Goal: Task Accomplishment & Management: Use online tool/utility

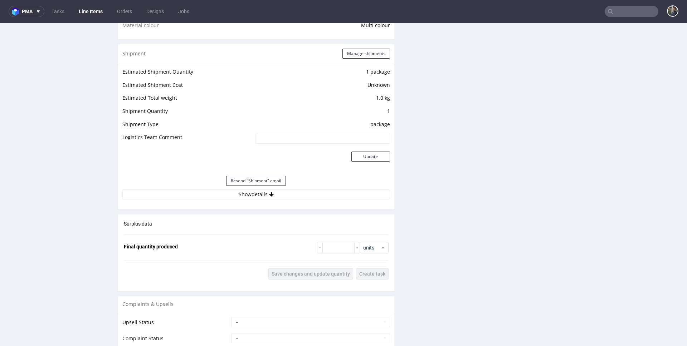
scroll to position [569, 0]
click at [245, 206] on div "Shipment Manage shipments Estimated Shipment Quantity 1 package Estimated Shipm…" at bounding box center [256, 126] width 276 height 165
click at [243, 194] on button "Show details" at bounding box center [256, 194] width 268 height 10
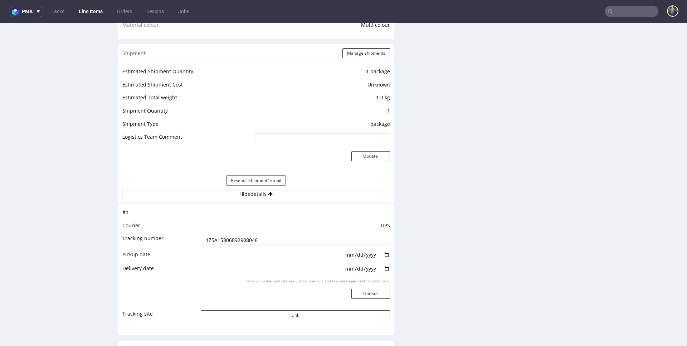
click at [239, 242] on input "1Z5A15806892908046" at bounding box center [295, 240] width 189 height 10
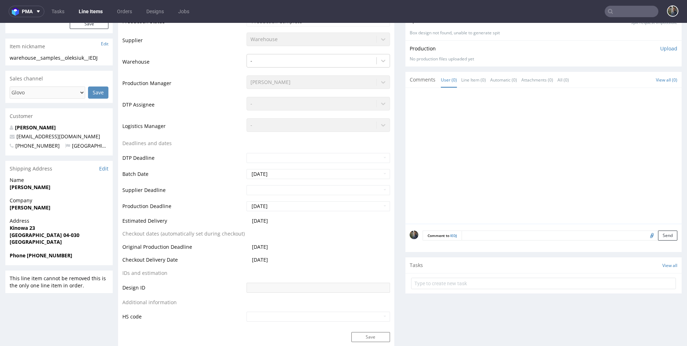
scroll to position [173, 0]
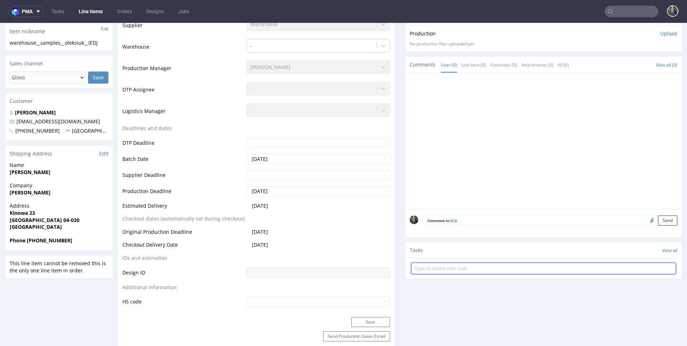
click at [443, 266] on input "text" at bounding box center [543, 268] width 265 height 11
type input "W"
type input "Ponowna wysyłka"
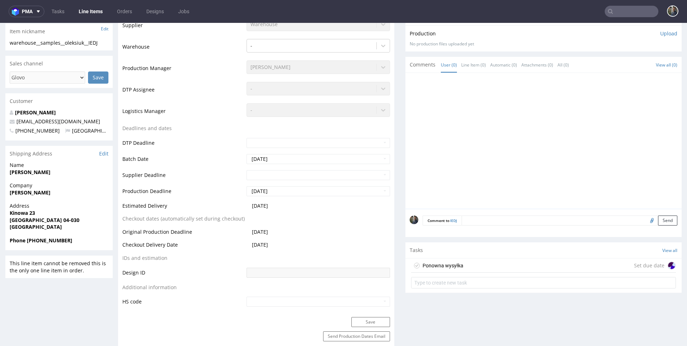
click at [450, 264] on div "Ponowna wysyłka" at bounding box center [443, 266] width 41 height 9
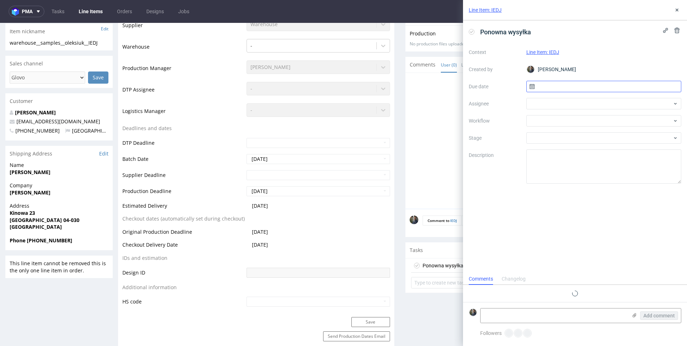
scroll to position [6, 0]
click at [553, 89] on input "text" at bounding box center [603, 86] width 155 height 11
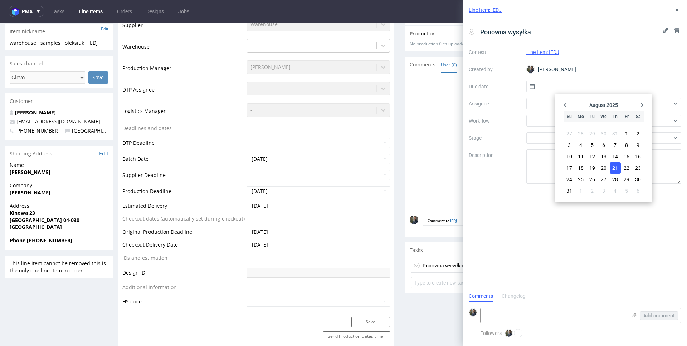
click at [611, 169] on button "21" at bounding box center [615, 167] width 11 height 11
type input "21/08/2025"
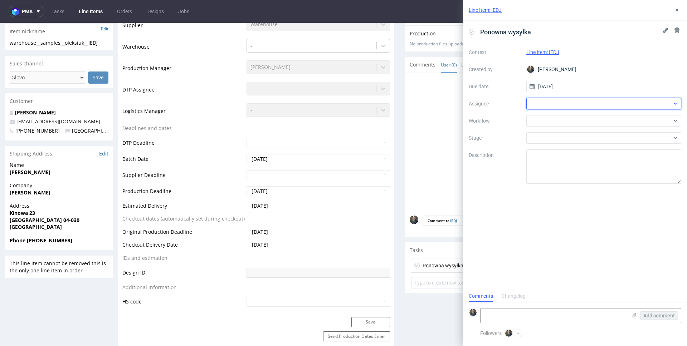
click at [560, 104] on div at bounding box center [603, 103] width 155 height 11
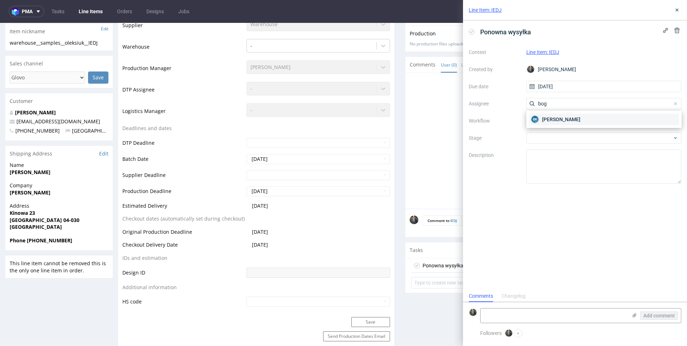
type input "bog"
click at [560, 119] on span "Bogna Krystian" at bounding box center [561, 119] width 38 height 7
click at [556, 122] on div at bounding box center [603, 120] width 155 height 11
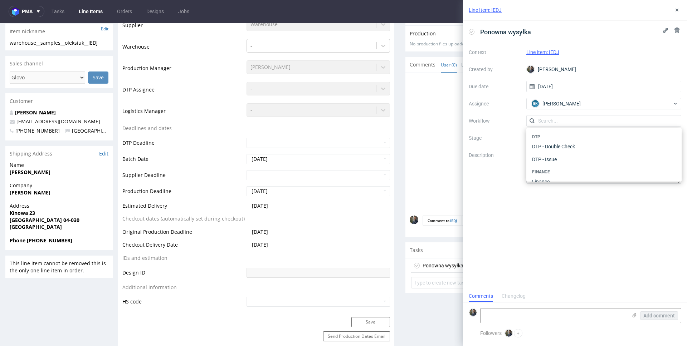
scroll to position [440, 0]
click at [563, 166] on div "Warehouse - Shipping" at bounding box center [604, 172] width 150 height 13
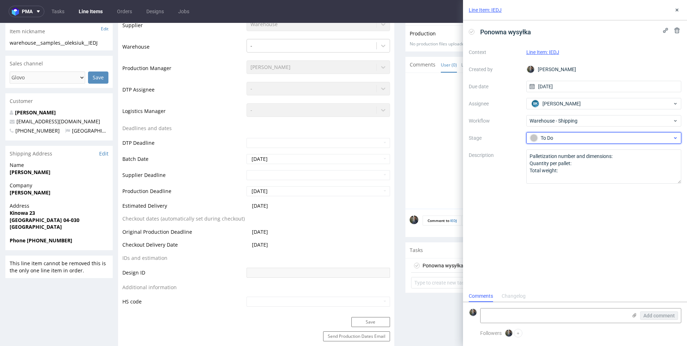
click at [560, 140] on div "To Do" at bounding box center [601, 138] width 142 height 8
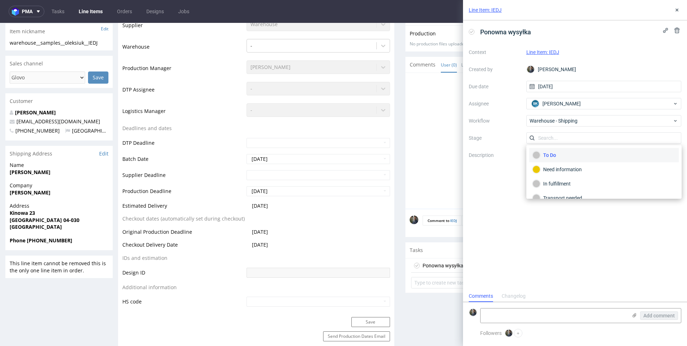
click at [555, 155] on div "To Do" at bounding box center [603, 155] width 143 height 8
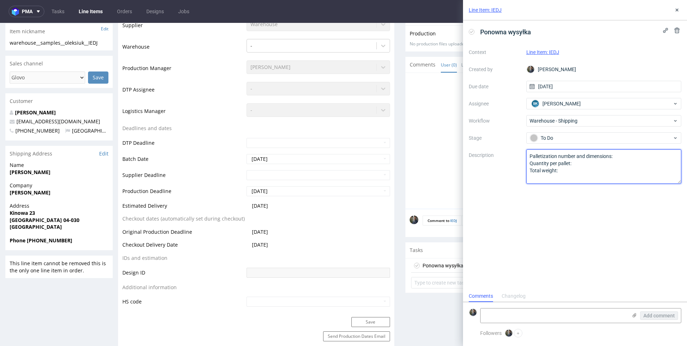
drag, startPoint x: 565, startPoint y: 180, endPoint x: 524, endPoint y: 152, distance: 49.7
click at [524, 153] on div "Context Line Item: IEDJ Created by Maciej Sobola Due date 21/08/2025 Assignee B…" at bounding box center [575, 115] width 213 height 137
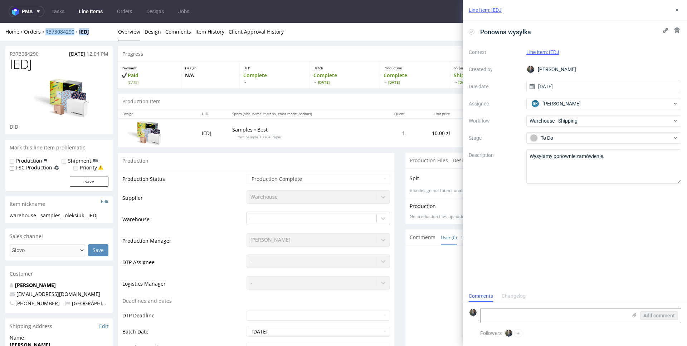
drag, startPoint x: 99, startPoint y: 29, endPoint x: 47, endPoint y: 34, distance: 52.8
click at [47, 34] on div "Home Orders R373084290 IEDJ" at bounding box center [58, 31] width 107 height 7
copy div "R373084290 IEDJ"
drag, startPoint x: 277, startPoint y: 139, endPoint x: 222, endPoint y: 137, distance: 55.5
click at [228, 137] on td "Samples • Best Print Sample Tissue Paper" at bounding box center [302, 132] width 149 height 29
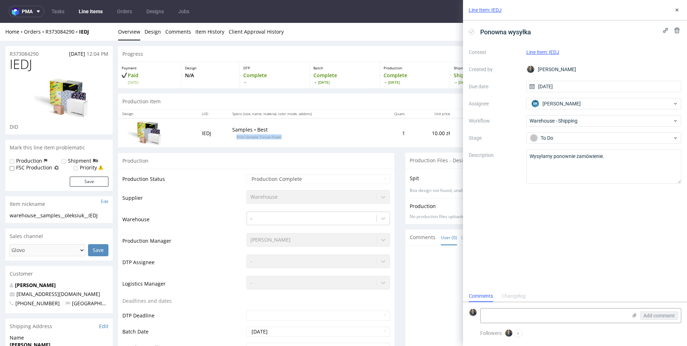
copy span "Print Sample Tissue Paper"
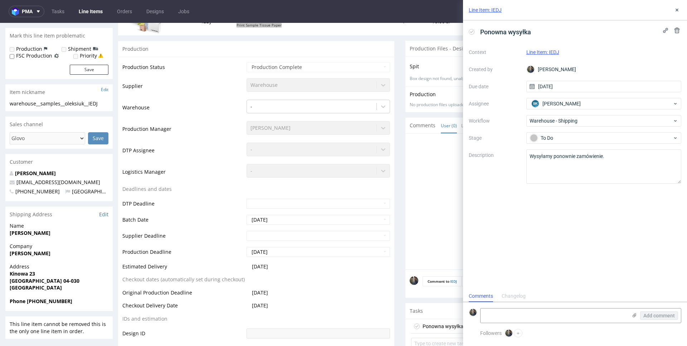
scroll to position [198, 0]
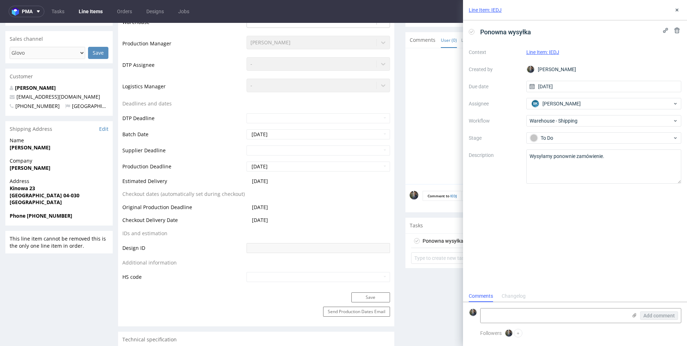
click at [29, 151] on div "Name Iryna Oleksiuk" at bounding box center [58, 147] width 107 height 20
click at [28, 148] on strong "Iryna Oleksiuk" at bounding box center [30, 147] width 41 height 7
copy strong "Iryna Oleksiuk"
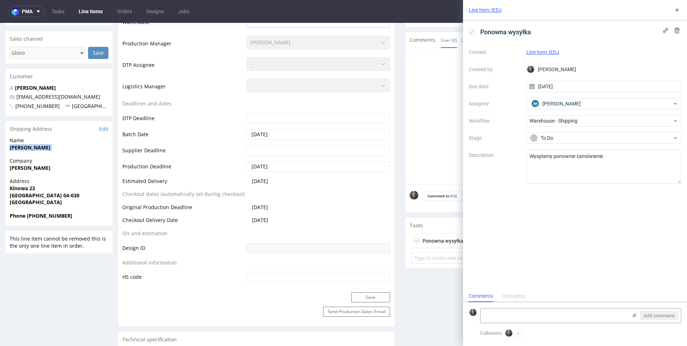
click at [35, 166] on strong "Iryna Oleksiuk" at bounding box center [30, 168] width 41 height 7
copy strong "Iryna Oleksiuk"
click at [26, 190] on strong "Kinowa 23" at bounding box center [22, 188] width 25 height 7
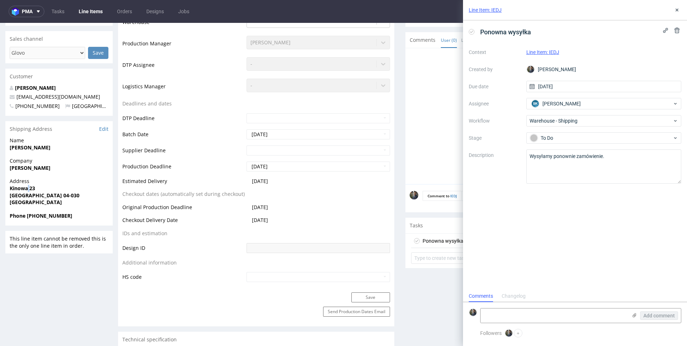
click at [26, 190] on strong "Kinowa 23" at bounding box center [22, 188] width 25 height 7
copy strong "Kinowa 23"
click at [22, 197] on strong "Warszawa 04-030" at bounding box center [45, 195] width 70 height 7
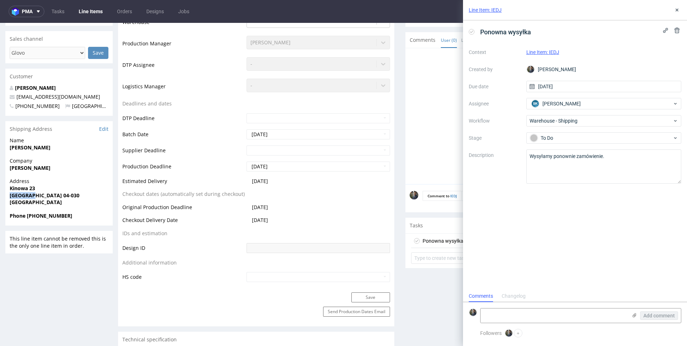
copy strong "Warszawa"
drag, startPoint x: 58, startPoint y: 196, endPoint x: 38, endPoint y: 197, distance: 20.1
click at [38, 197] on span "Warszawa 04-030" at bounding box center [59, 195] width 99 height 7
copy strong "04-030"
click at [55, 216] on strong "Phone +48735875235" at bounding box center [41, 216] width 63 height 7
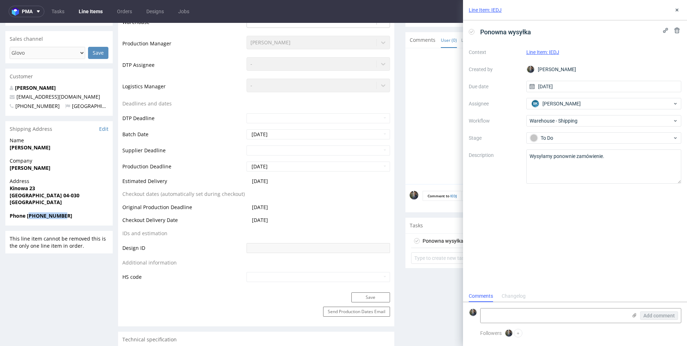
click at [55, 216] on strong "Phone +48735875235" at bounding box center [41, 216] width 63 height 7
copy strong "48735875235"
copy link "i.oleksiuk26@gmail.com"
click at [610, 169] on textarea "Wysyłamy ponownie zamówienie." at bounding box center [603, 167] width 155 height 34
type textarea "Wysyłamy ponownie zamówienie. R373084290_IEDJ_reshipping"
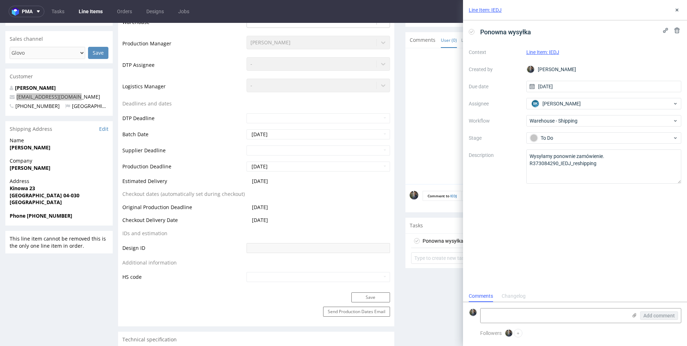
click at [593, 212] on div "Ponowna wysyłka Context Line Item: IEDJ Created by Maciej Sobola Due date 21/08…" at bounding box center [575, 155] width 224 height 270
click at [530, 8] on div "Line Item: IEDJ" at bounding box center [575, 10] width 224 height 20
click at [489, 11] on link "Line Item: IEDJ" at bounding box center [485, 9] width 33 height 7
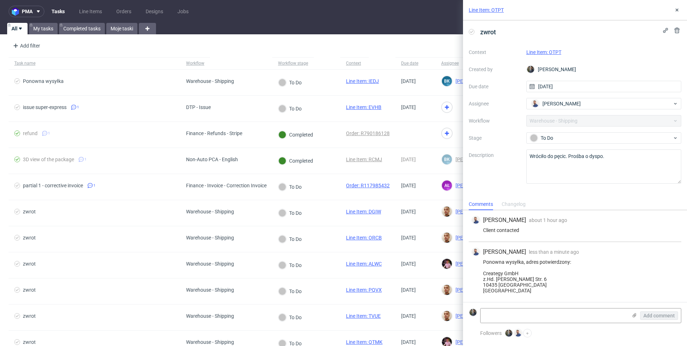
click at [549, 49] on div "Line Item: OTPT" at bounding box center [603, 52] width 155 height 9
click at [548, 49] on link "Line Item: OTPT" at bounding box center [543, 52] width 35 height 6
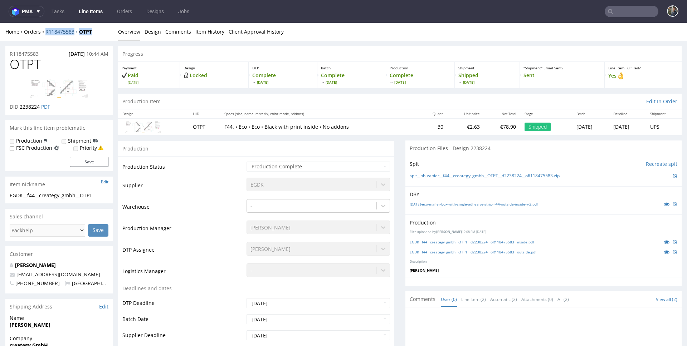
drag, startPoint x: 102, startPoint y: 31, endPoint x: 46, endPoint y: 33, distance: 56.5
click at [46, 33] on div "Home Orders R118475583 OTPT" at bounding box center [58, 31] width 107 height 7
copy div "R118475583 OTPT"
click at [32, 64] on span "OTPT" at bounding box center [25, 64] width 31 height 14
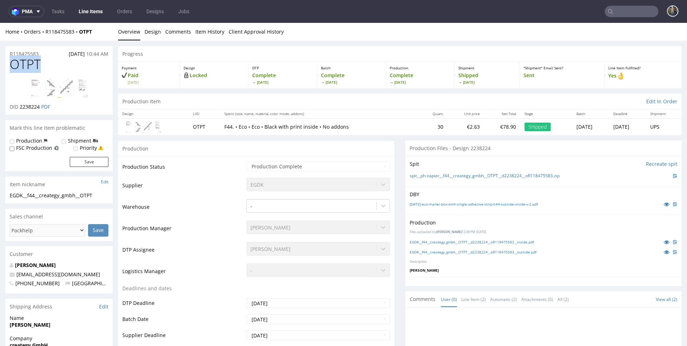
copy span "OTPT"
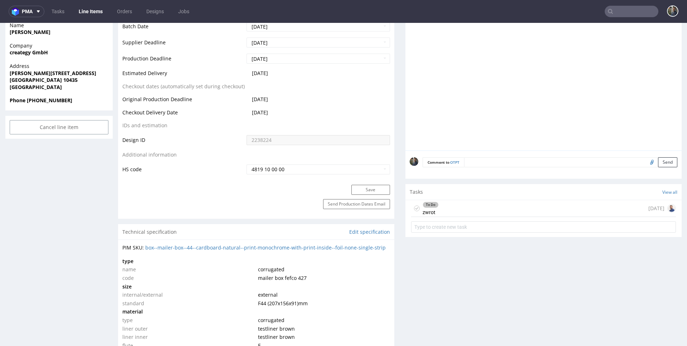
scroll to position [393, 0]
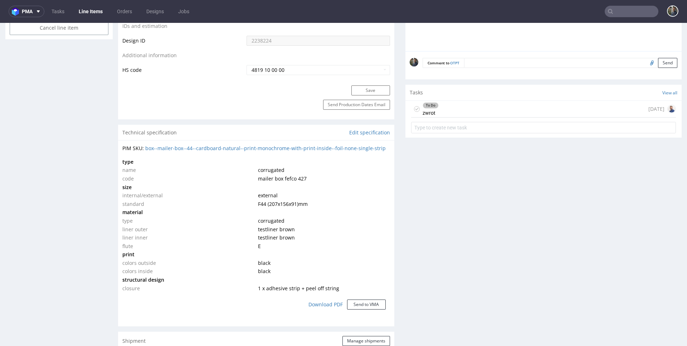
click at [443, 111] on div "To Do zwrot today" at bounding box center [543, 109] width 265 height 17
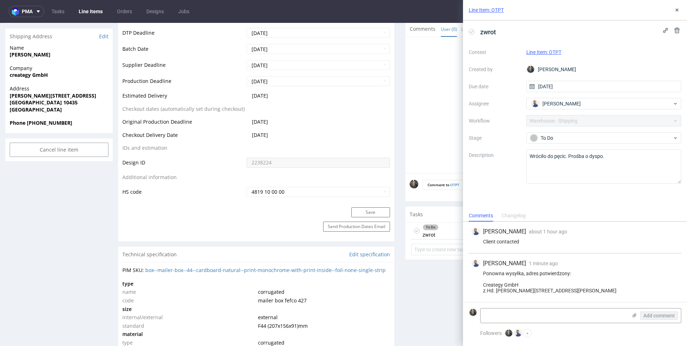
scroll to position [153, 0]
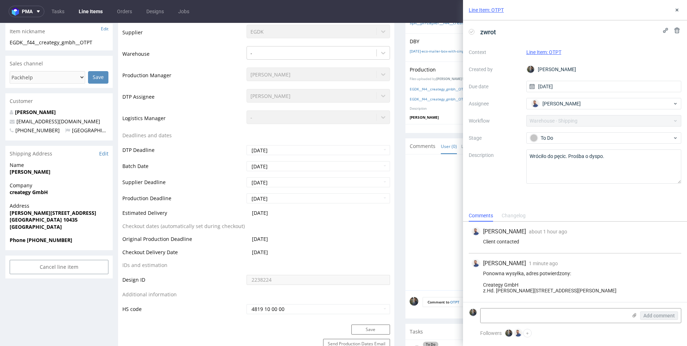
click at [503, 271] on div "Ponowna wysyłka, adres potwierdzony: Creategy GmbH z.Hd. Simon Mai Danziger Str…" at bounding box center [575, 282] width 207 height 23
drag, startPoint x: 496, startPoint y: 274, endPoint x: 484, endPoint y: 268, distance: 13.8
click at [484, 271] on div "Ponowna wysyłka, adres potwierdzony: Creategy GmbH z.Hd. Simon Mai Danziger Str…" at bounding box center [575, 282] width 207 height 23
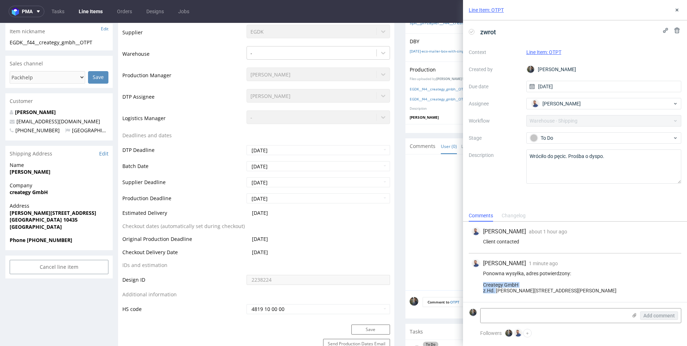
copy div "Creategy GmbH z.Hd."
drag, startPoint x: 521, startPoint y: 274, endPoint x: 497, endPoint y: 276, distance: 24.7
click at [497, 276] on div "Ponowna wysyłka, adres potwierdzony: Creategy GmbH z.Hd. Simon Mai Danziger Str…" at bounding box center [575, 282] width 207 height 23
copy div "[PERSON_NAME]"
click at [506, 279] on div "Ponowna wysyłka, adres potwierdzony: Creategy GmbH z.Hd. Simon Mai Danziger Str…" at bounding box center [575, 282] width 207 height 23
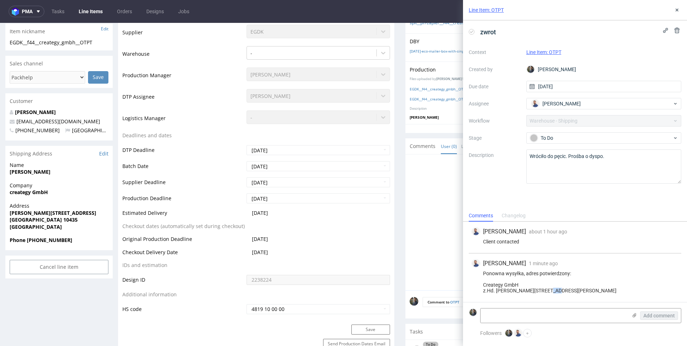
click at [506, 279] on div "Ponowna wysyłka, adres potwierdzony: Creategy GmbH z.Hd. Simon Mai Danziger Str…" at bounding box center [575, 282] width 207 height 23
copy div "Danziger Str. 6 1"
click at [32, 221] on strong "[GEOGRAPHIC_DATA] 10435" at bounding box center [44, 219] width 68 height 7
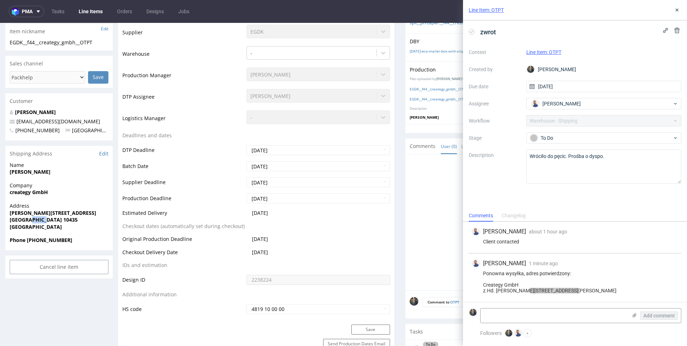
copy strong "10435"
click at [15, 220] on strong "[GEOGRAPHIC_DATA] 10435" at bounding box center [44, 219] width 68 height 7
copy strong "Berlin"
click at [48, 238] on strong "Phone [PHONE_NUMBER]" at bounding box center [41, 240] width 63 height 7
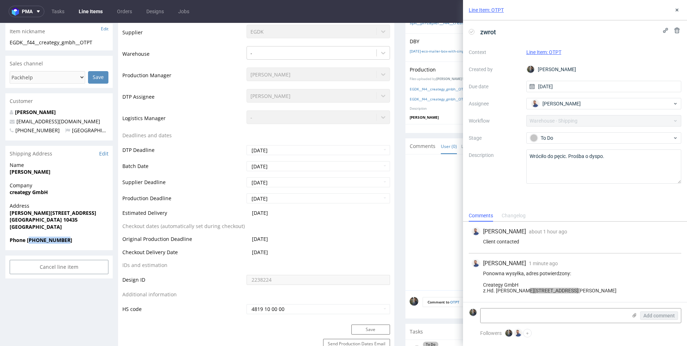
click at [48, 238] on strong "Phone [PHONE_NUMBER]" at bounding box center [41, 240] width 63 height 7
copy strong "491742486534"
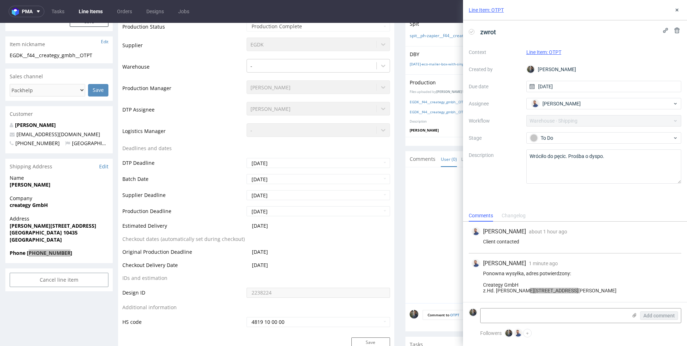
scroll to position [99, 0]
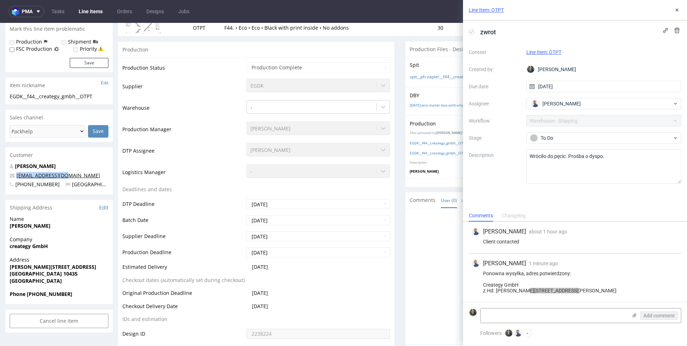
copy link "[EMAIL_ADDRESS][DOMAIN_NAME]"
click at [527, 316] on textarea at bounding box center [554, 316] width 147 height 14
type textarea "R118475583_OTPT_reshipping"
click at [649, 318] on span "Add comment" at bounding box center [658, 315] width 31 height 5
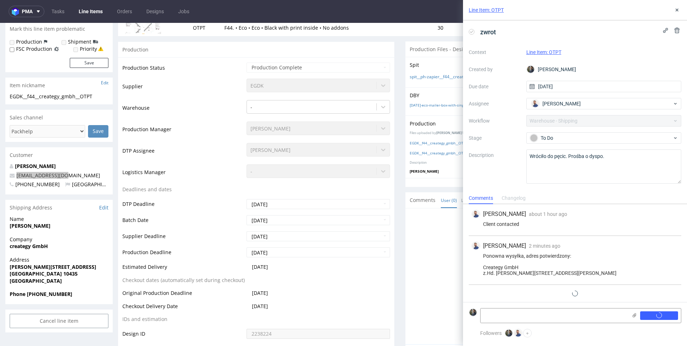
scroll to position [12, 0]
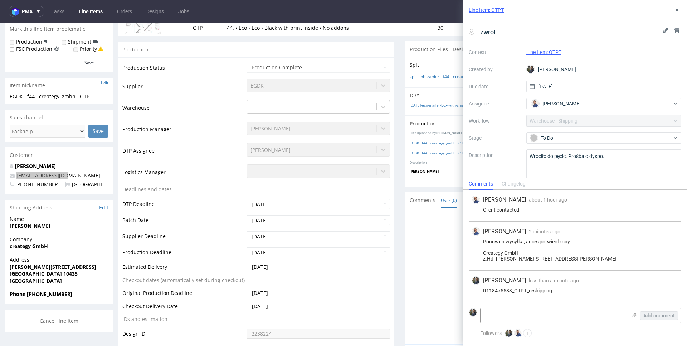
click at [490, 7] on link "Line Item: OTPT" at bounding box center [486, 9] width 35 height 7
